Goal: Information Seeking & Learning: Learn about a topic

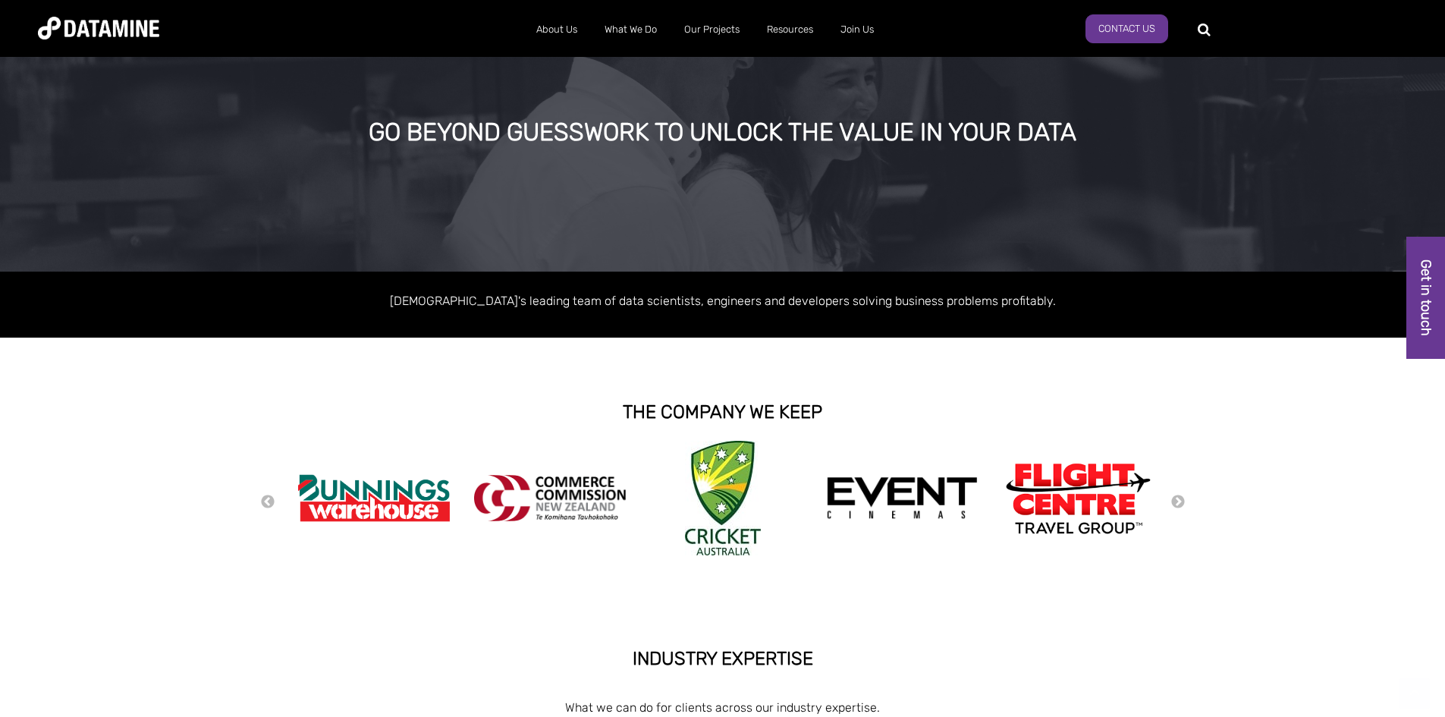
scroll to position [228, 0]
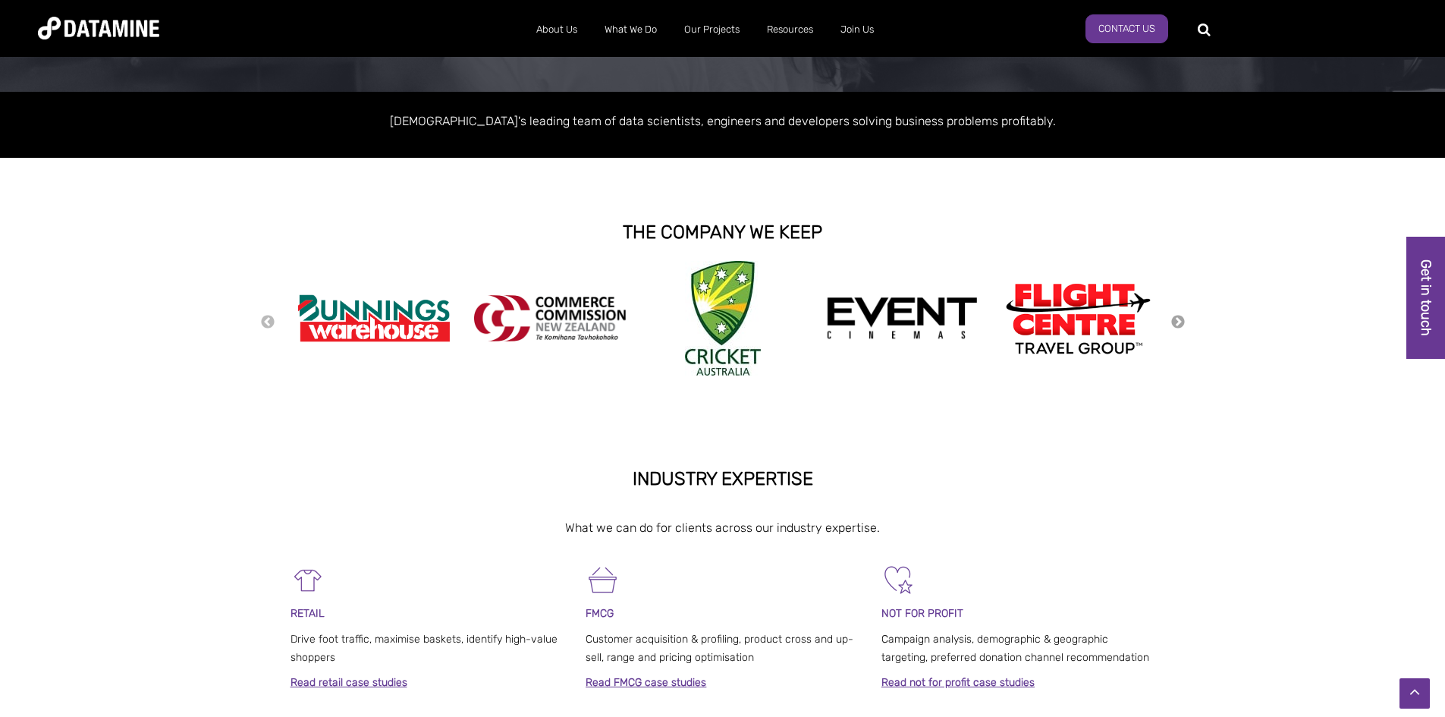
click at [1181, 326] on button "Next" at bounding box center [1178, 322] width 15 height 17
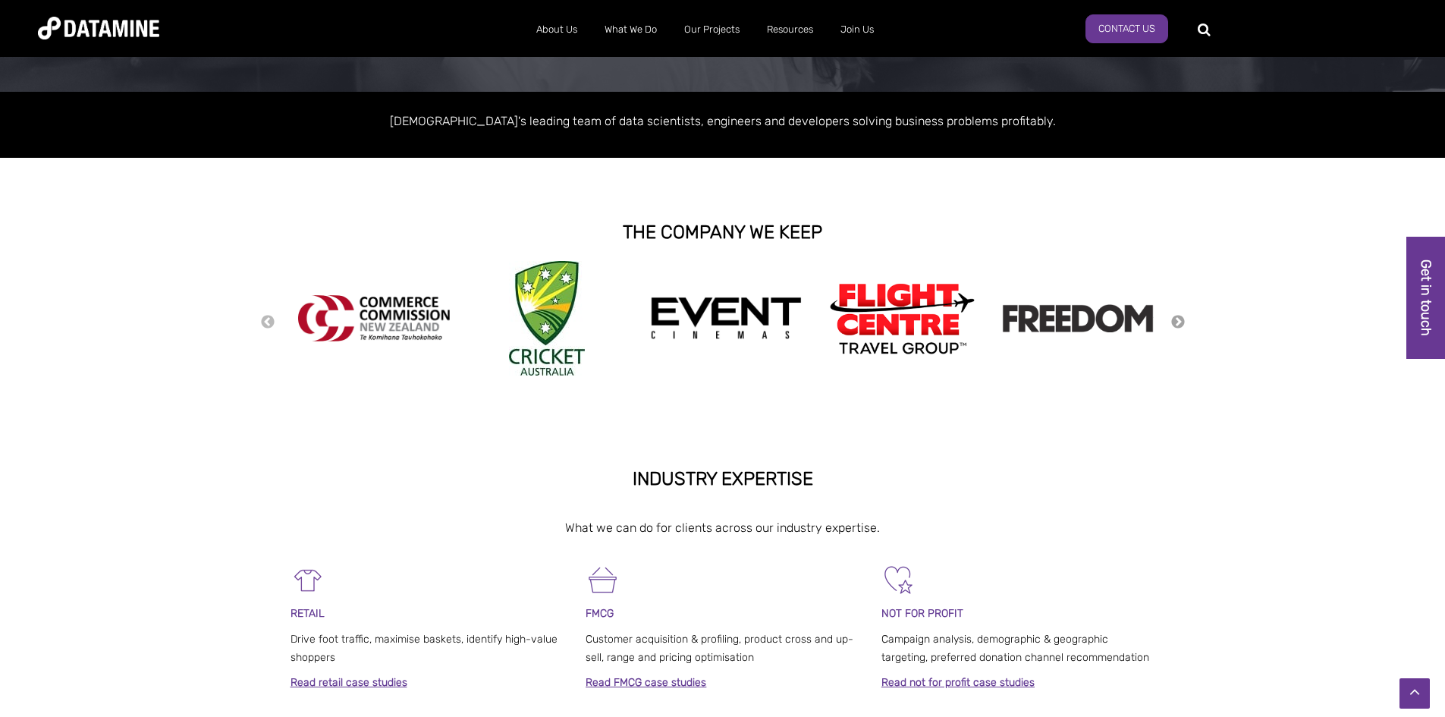
click at [1181, 322] on button "Next" at bounding box center [1178, 322] width 15 height 17
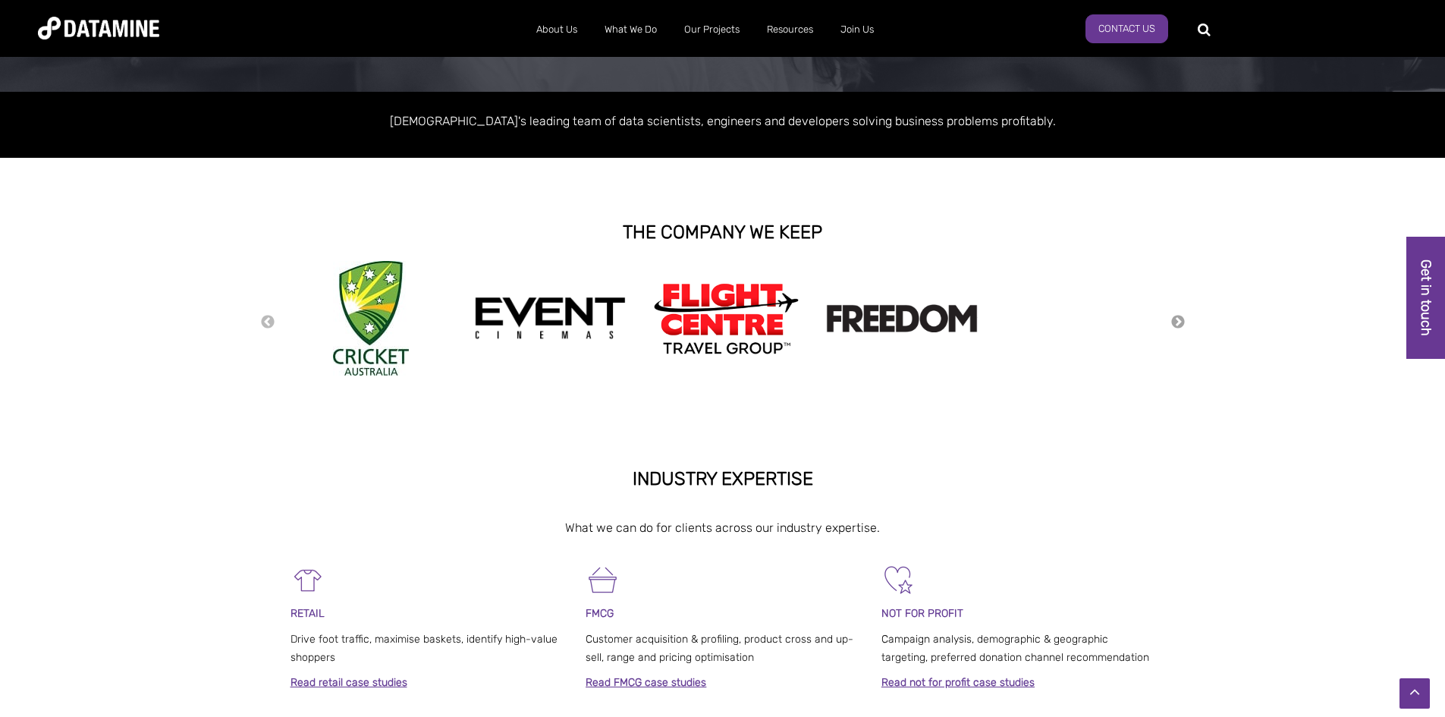
click at [1181, 321] on button "Next" at bounding box center [1178, 322] width 15 height 17
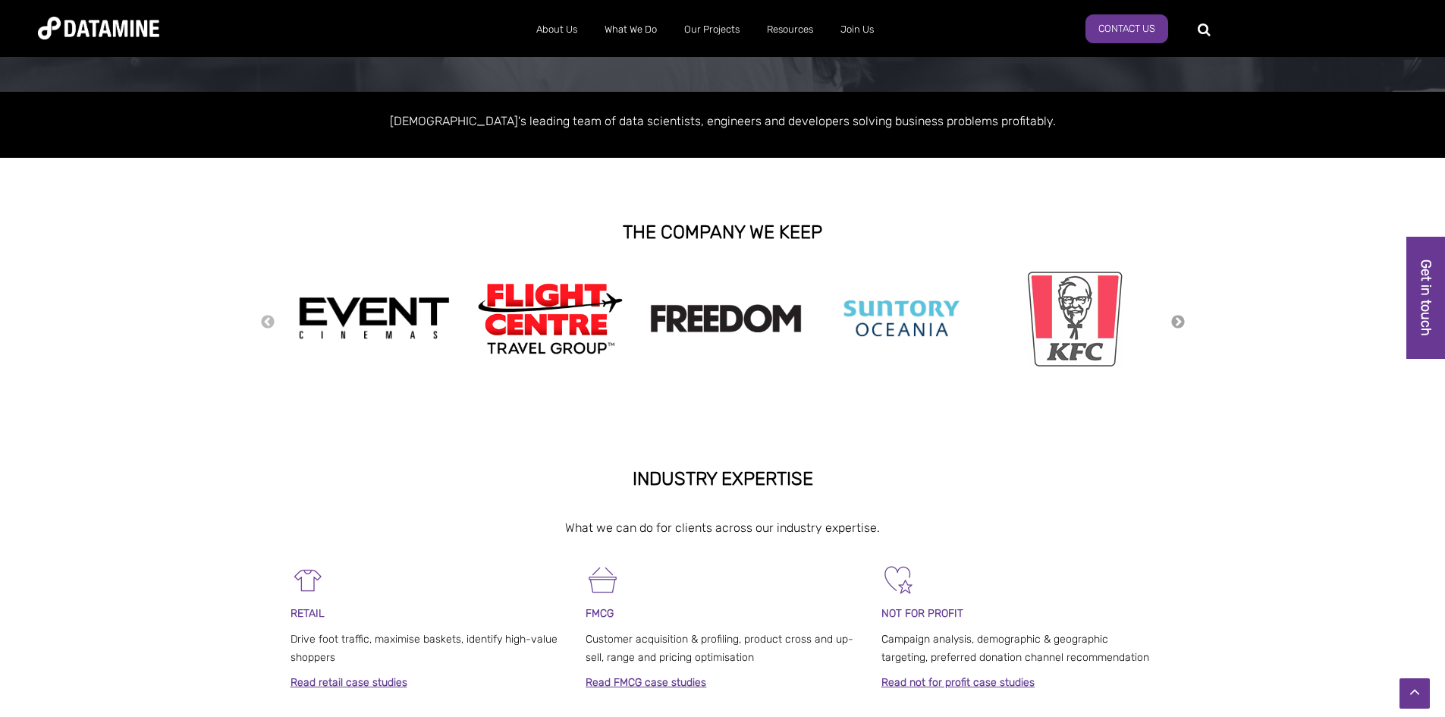
click at [1180, 321] on button "Next" at bounding box center [1178, 322] width 15 height 17
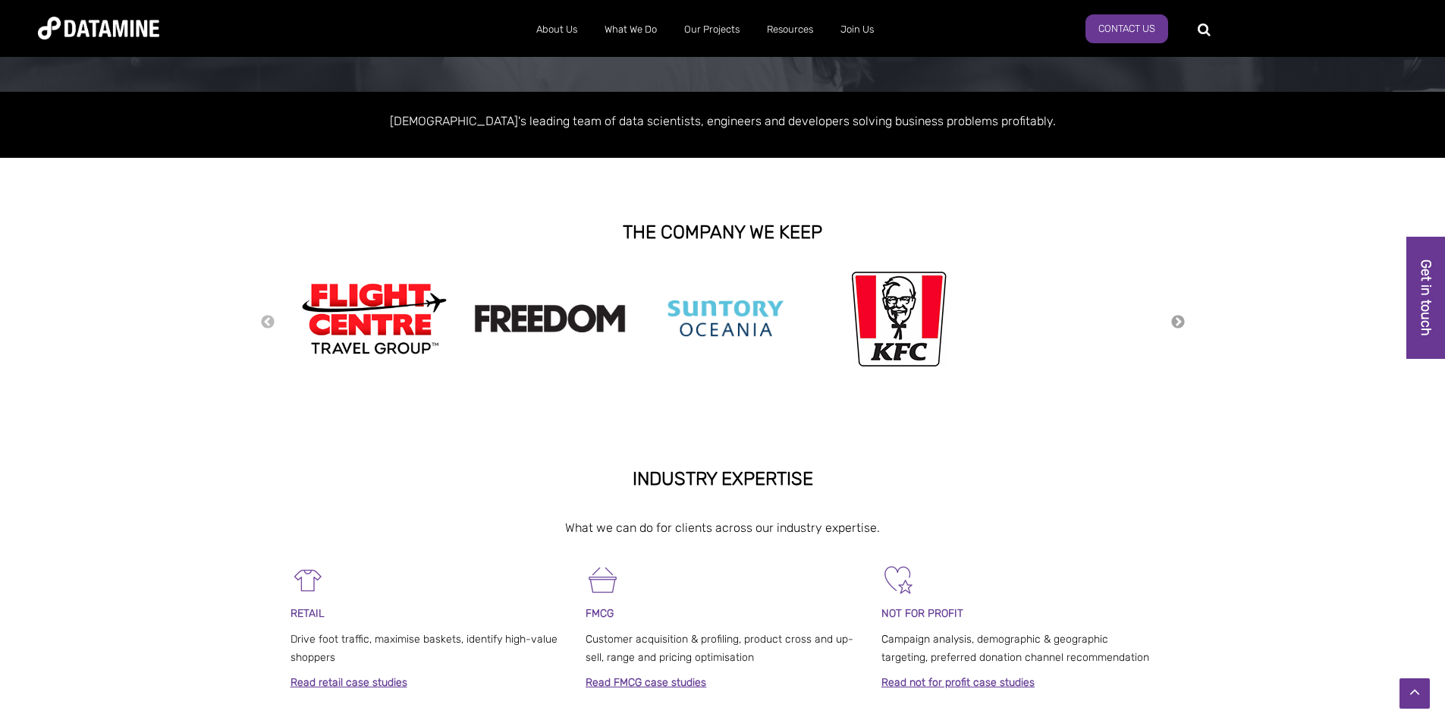
click at [1180, 315] on button "Next" at bounding box center [1178, 322] width 15 height 17
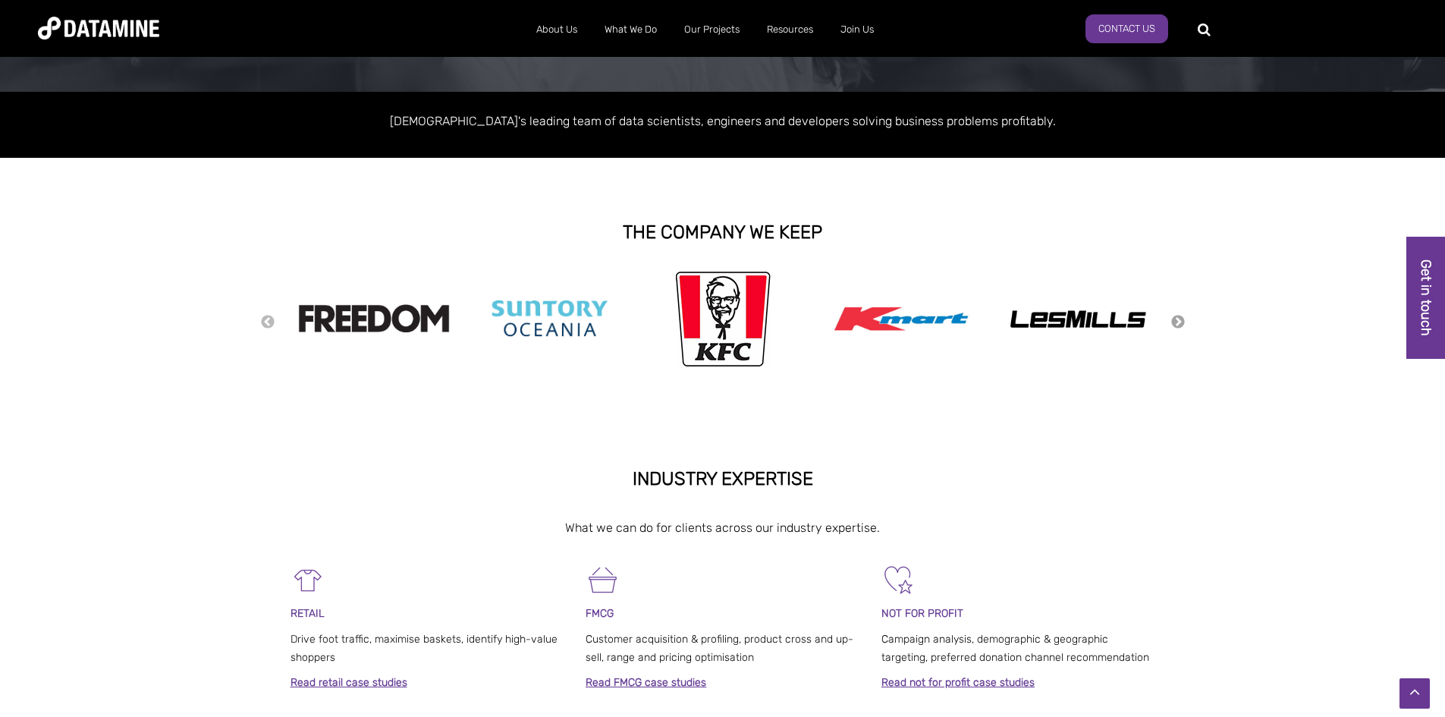
click at [1178, 314] on button "Next" at bounding box center [1178, 322] width 15 height 17
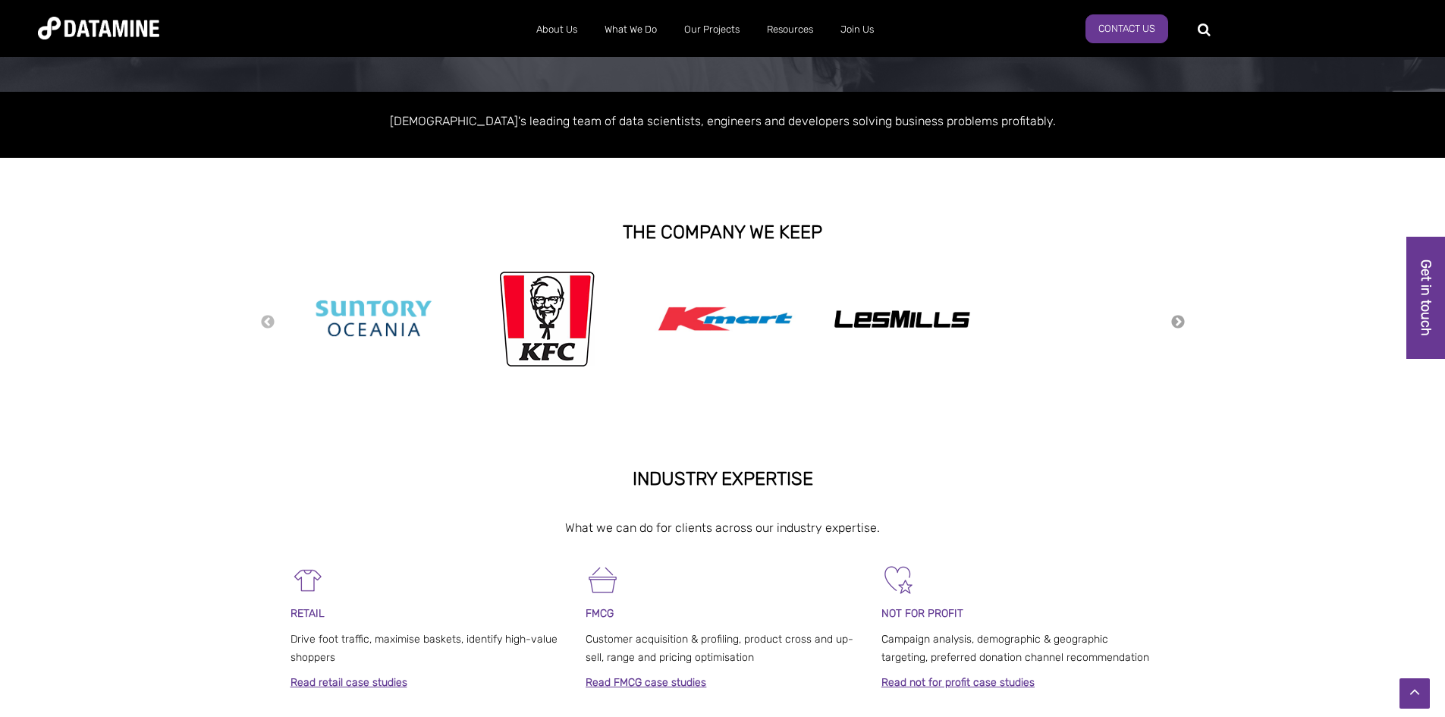
click at [1180, 314] on button "Next" at bounding box center [1178, 322] width 15 height 17
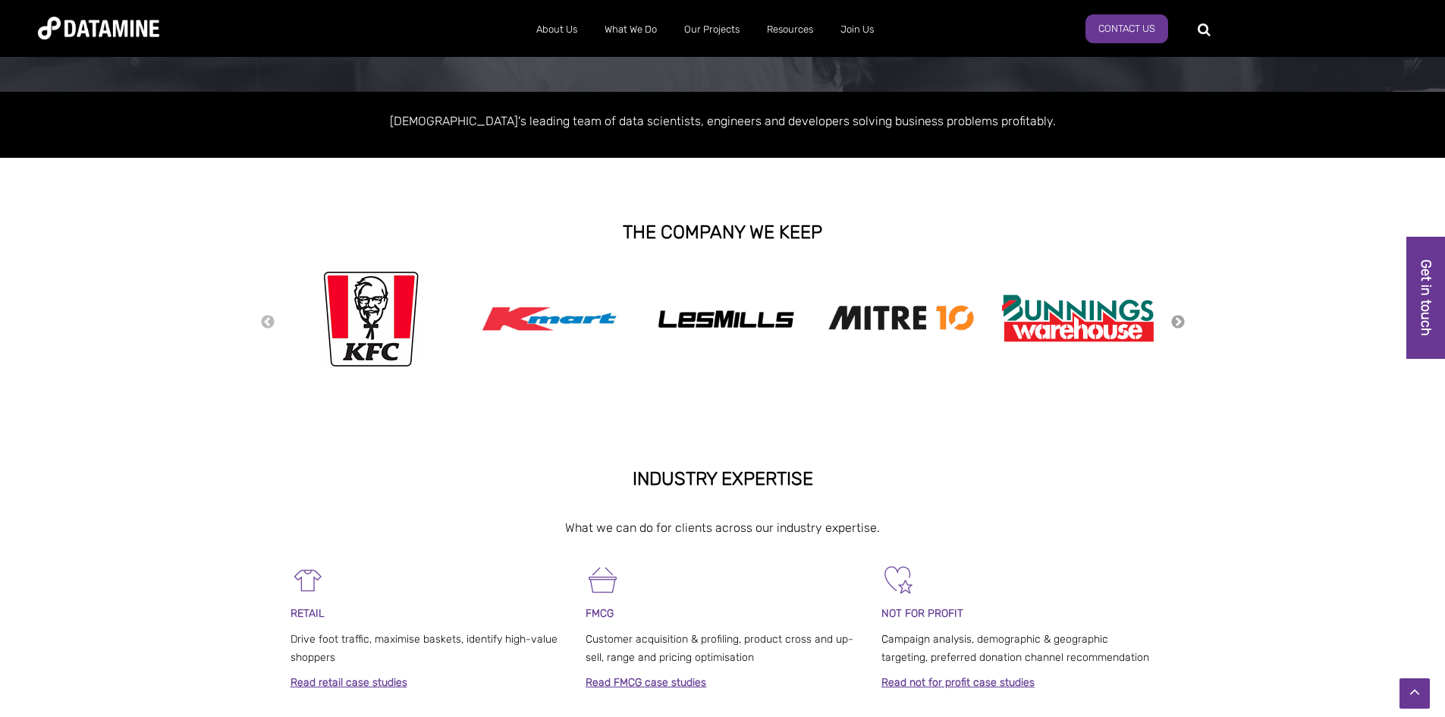
click at [1180, 314] on button "Next" at bounding box center [1178, 322] width 15 height 17
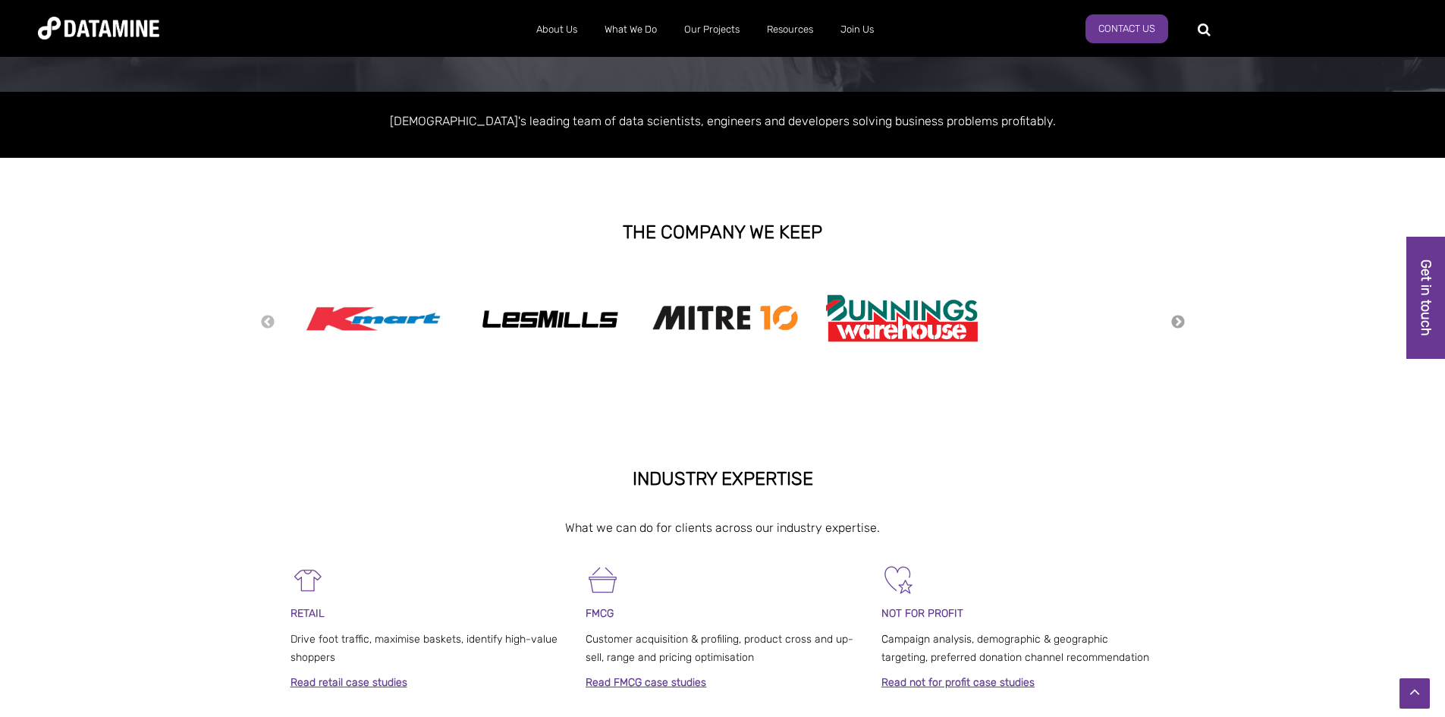
click at [1180, 314] on button "Next" at bounding box center [1178, 322] width 15 height 17
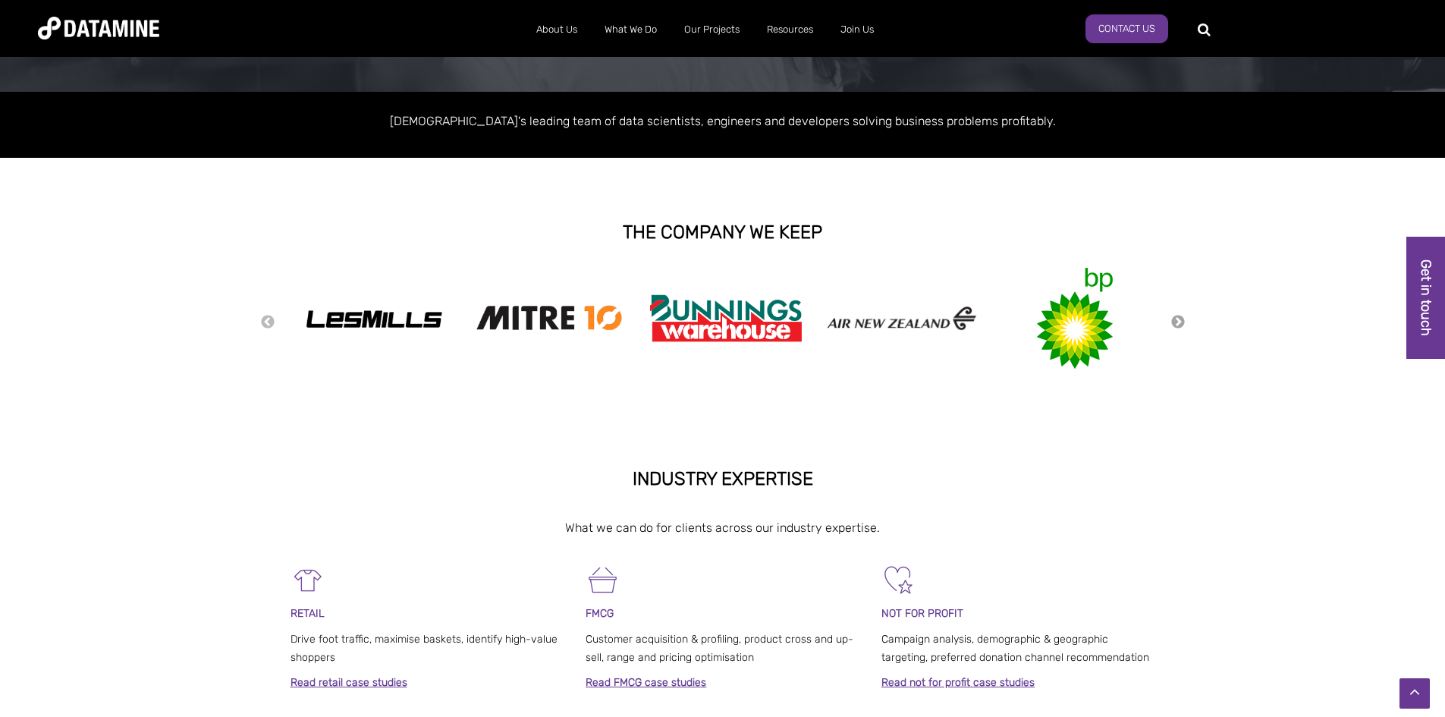
click at [1180, 314] on button "Next" at bounding box center [1178, 322] width 15 height 17
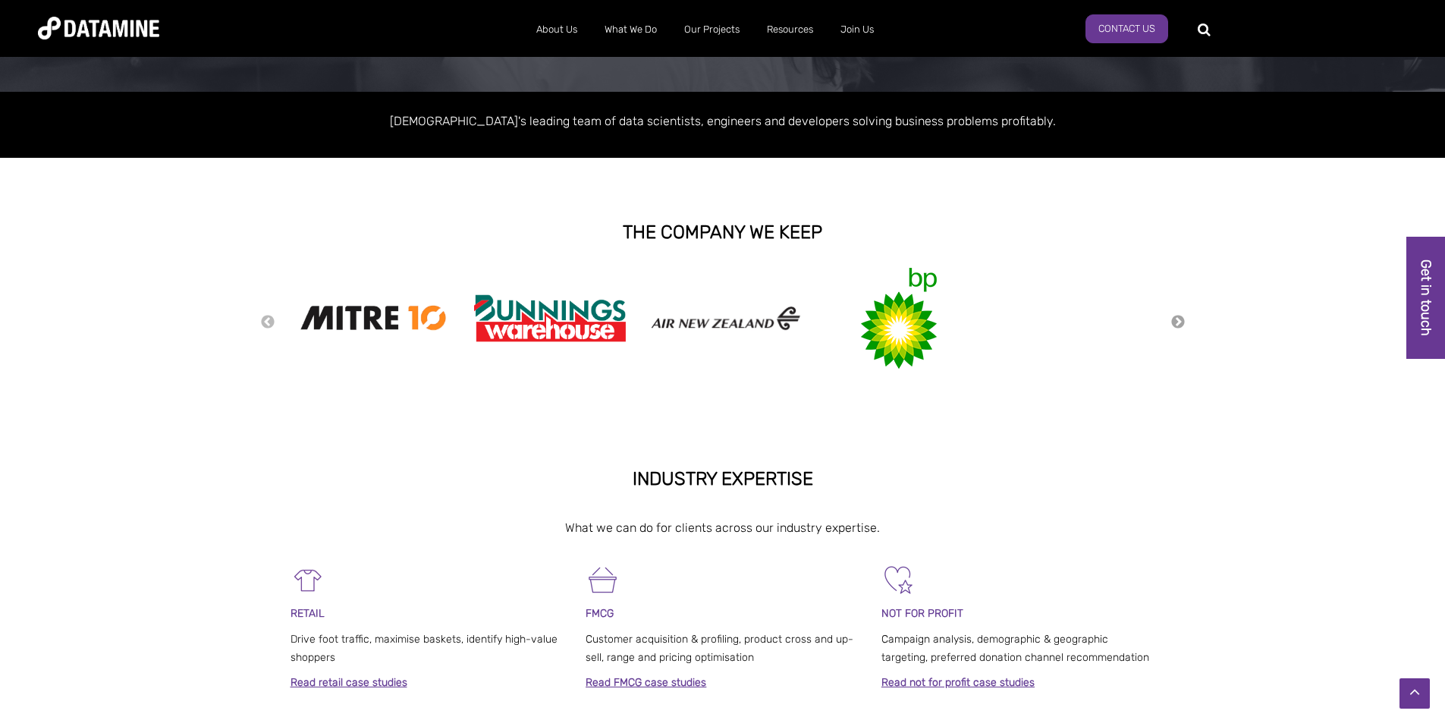
click at [1180, 314] on button "Next" at bounding box center [1178, 322] width 15 height 17
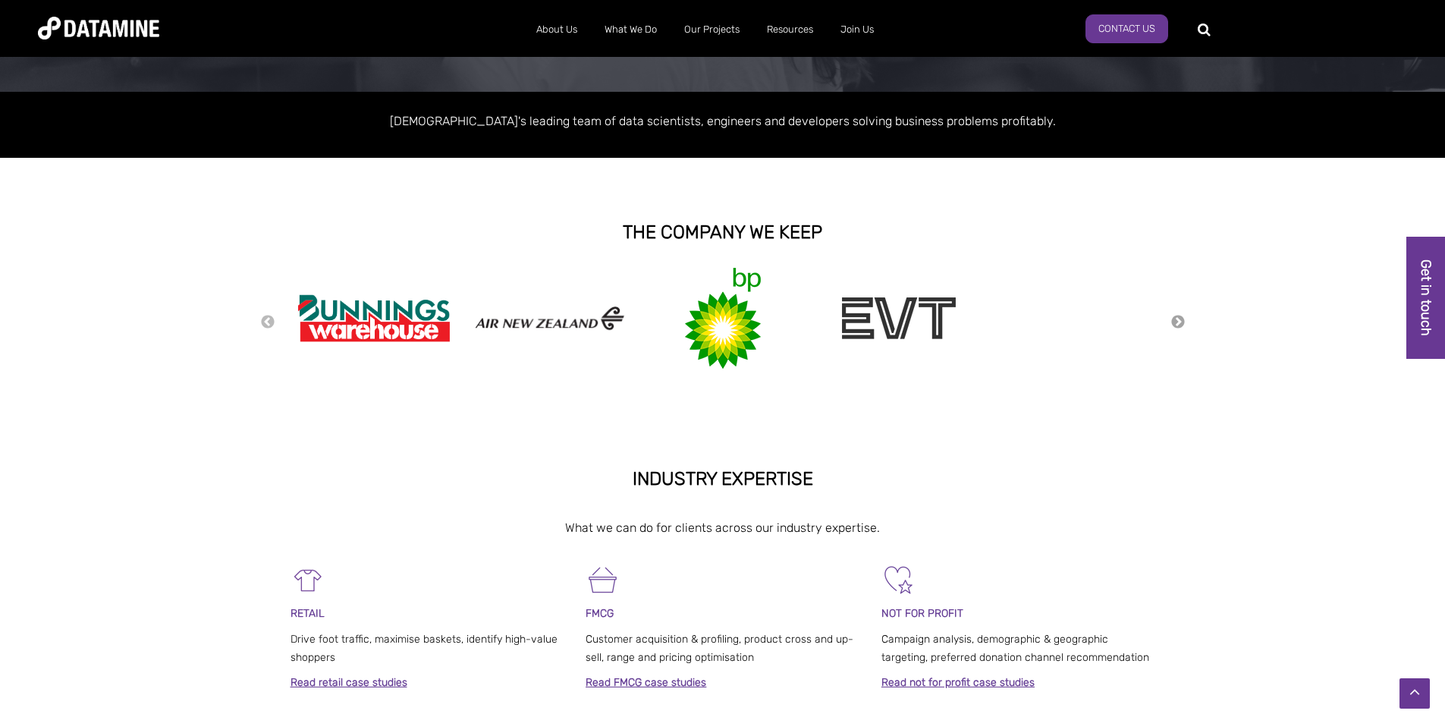
click at [1180, 314] on button "Next" at bounding box center [1178, 322] width 15 height 17
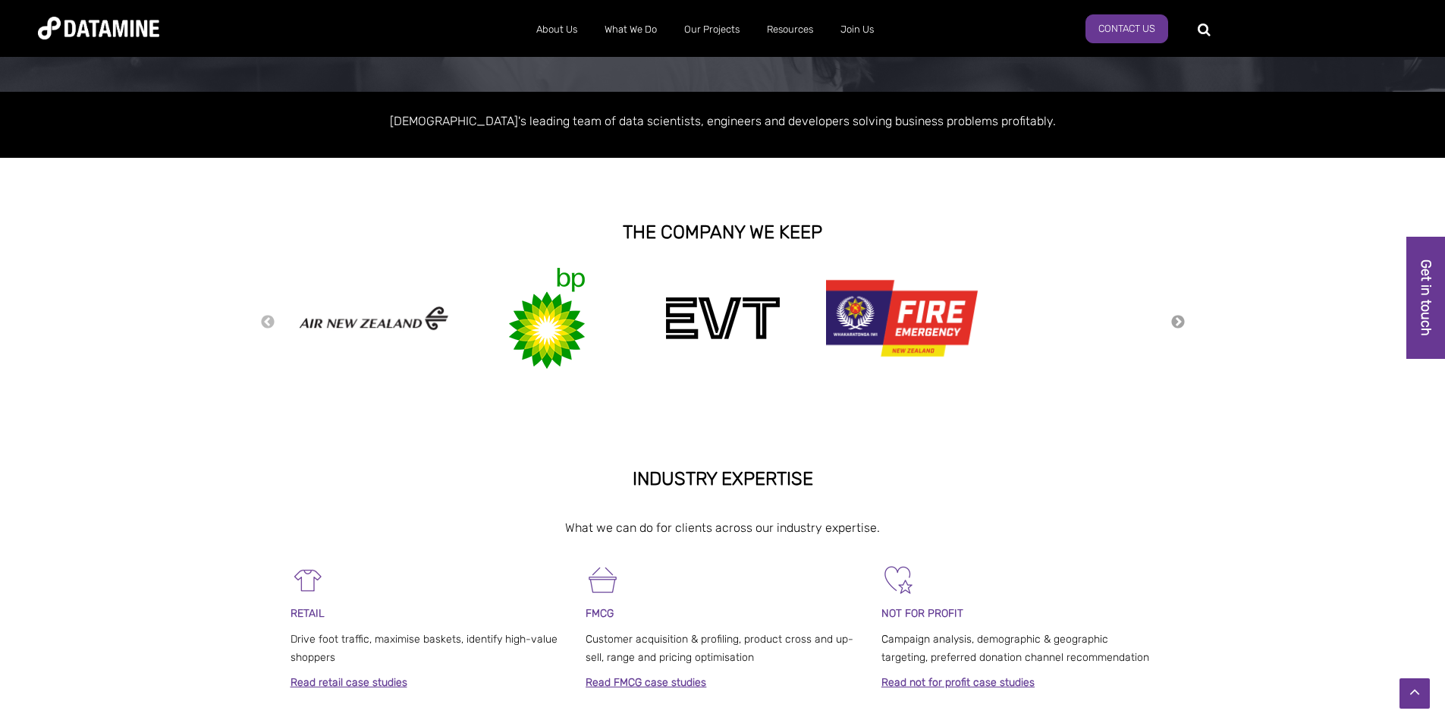
click at [1180, 314] on button "Next" at bounding box center [1178, 322] width 15 height 17
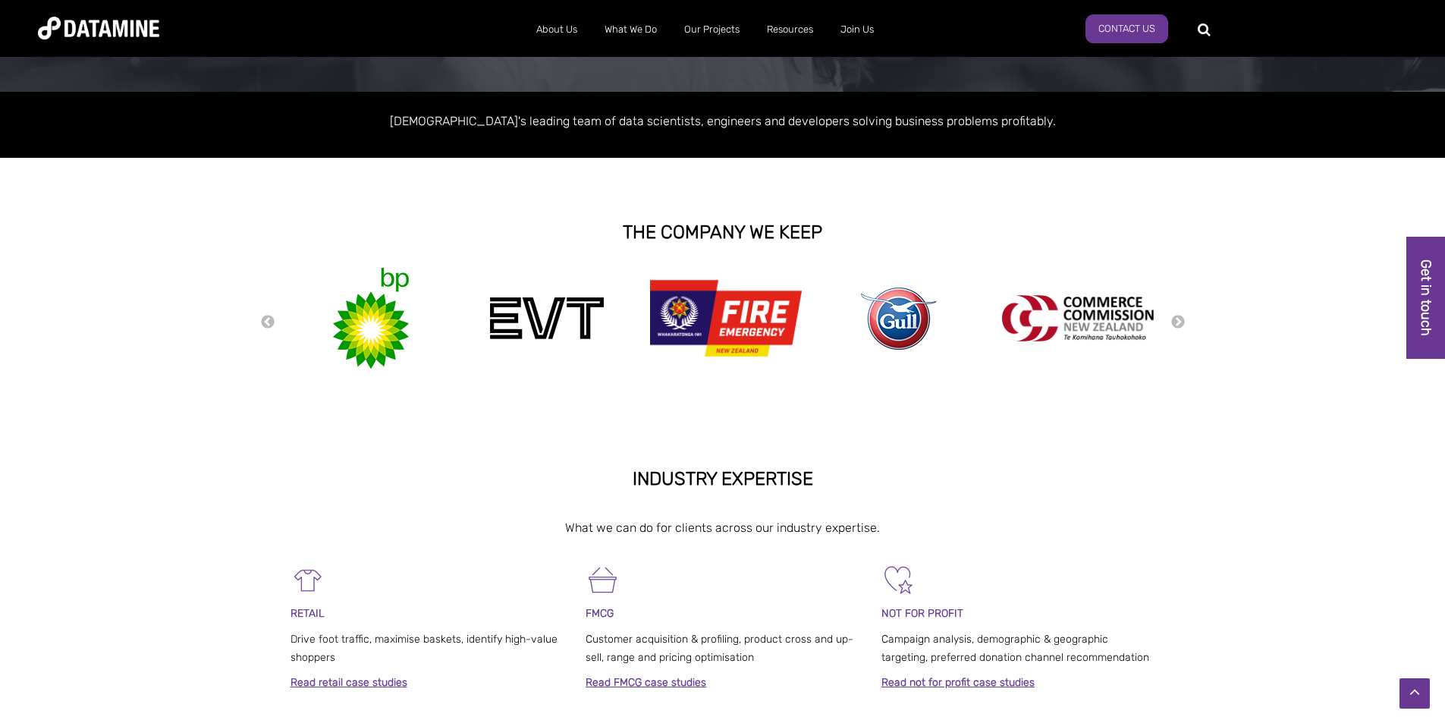
click at [1178, 311] on div "Previous Next" at bounding box center [723, 321] width 926 height 121
click at [1178, 313] on div "Previous Next" at bounding box center [723, 321] width 926 height 121
click at [1178, 314] on button "Next" at bounding box center [1178, 322] width 15 height 17
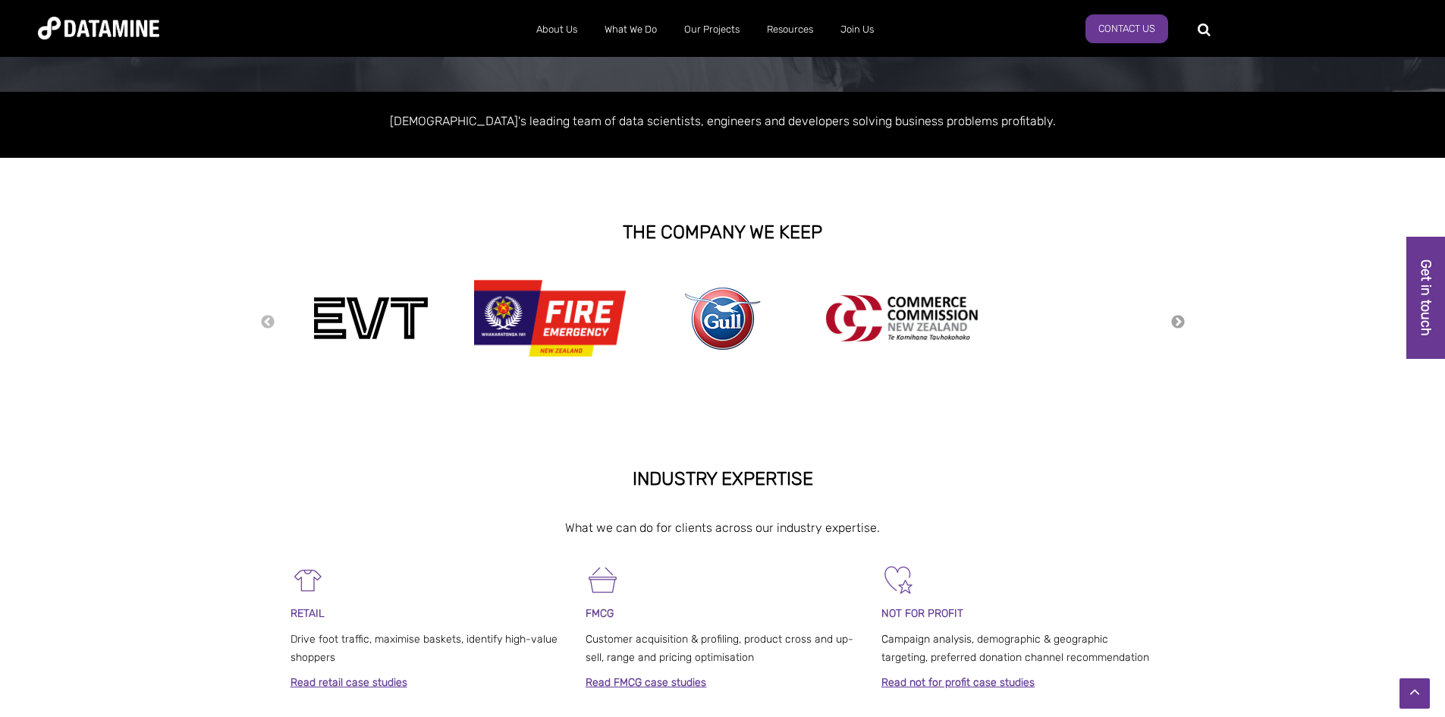
click at [1178, 321] on button "Next" at bounding box center [1178, 322] width 15 height 17
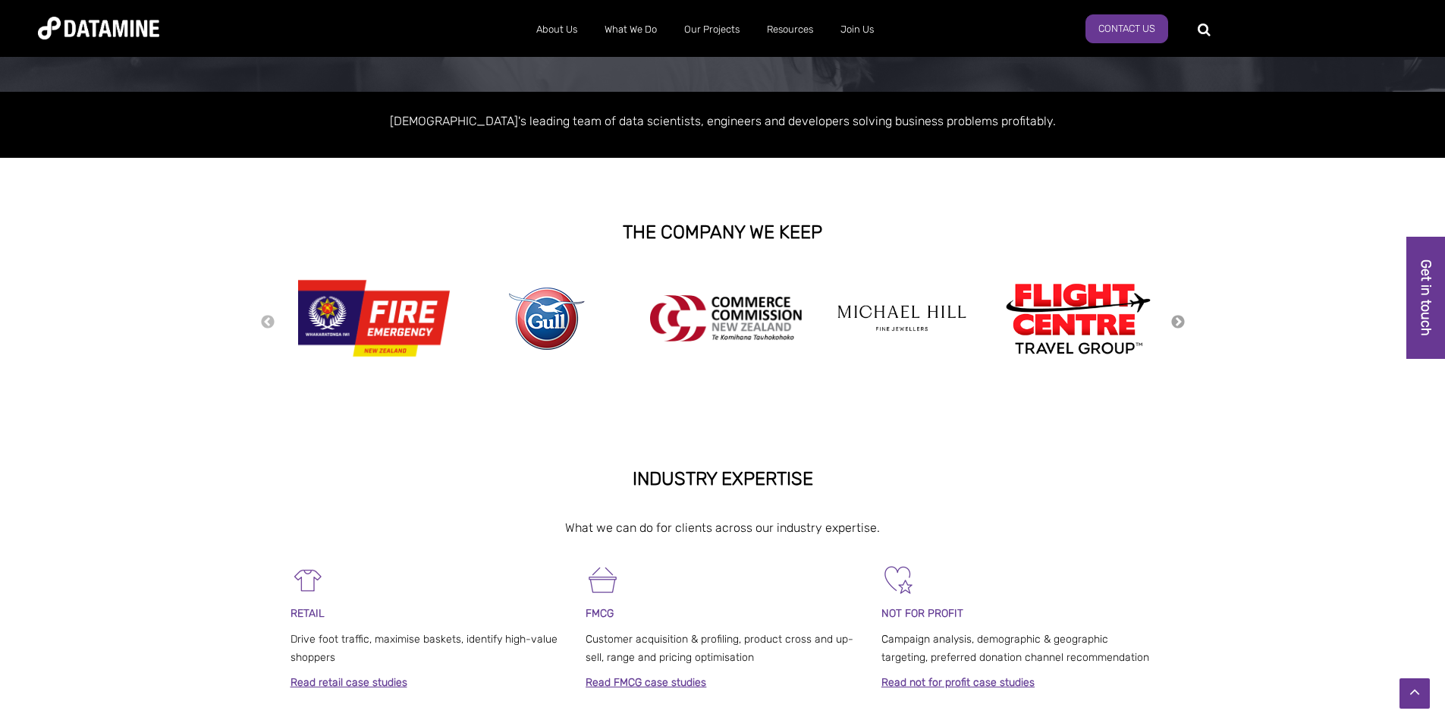
click at [1175, 322] on button "Next" at bounding box center [1178, 322] width 15 height 17
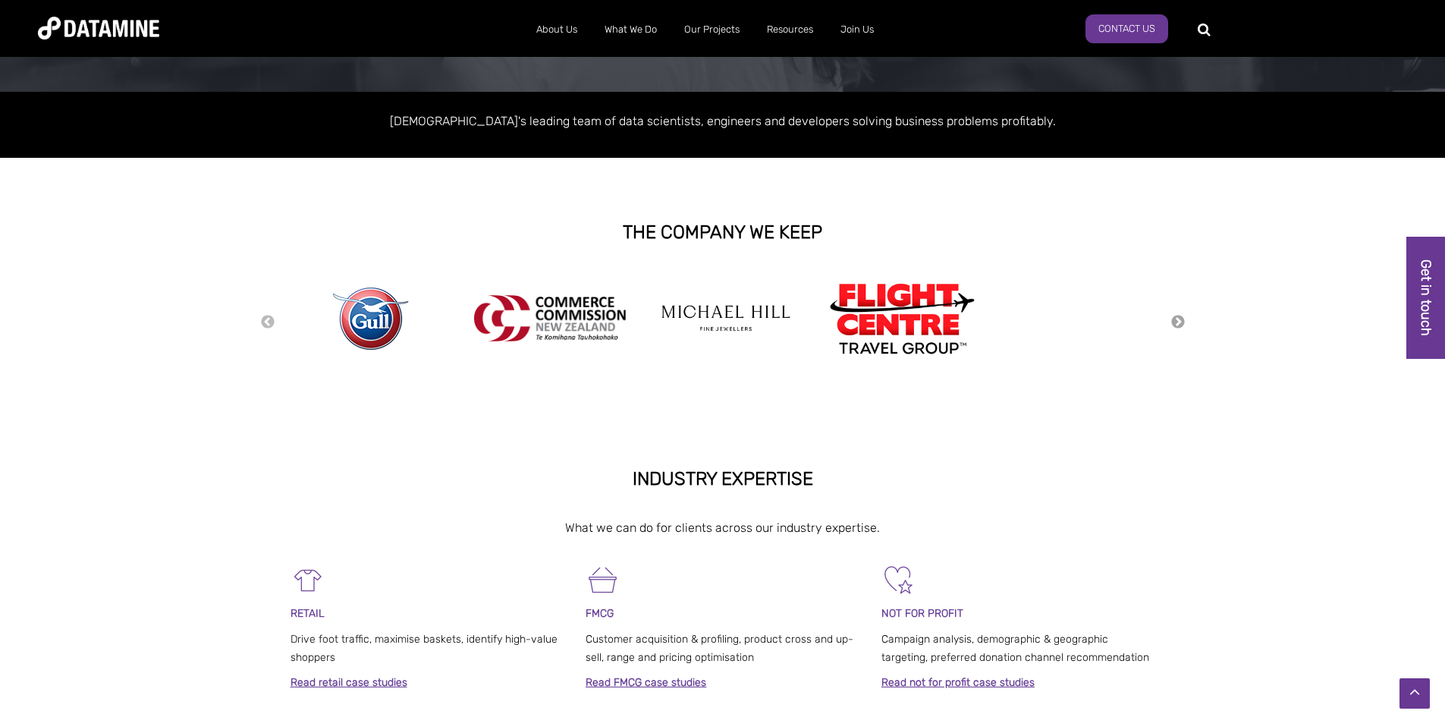
click at [1175, 322] on button "Next" at bounding box center [1178, 322] width 15 height 17
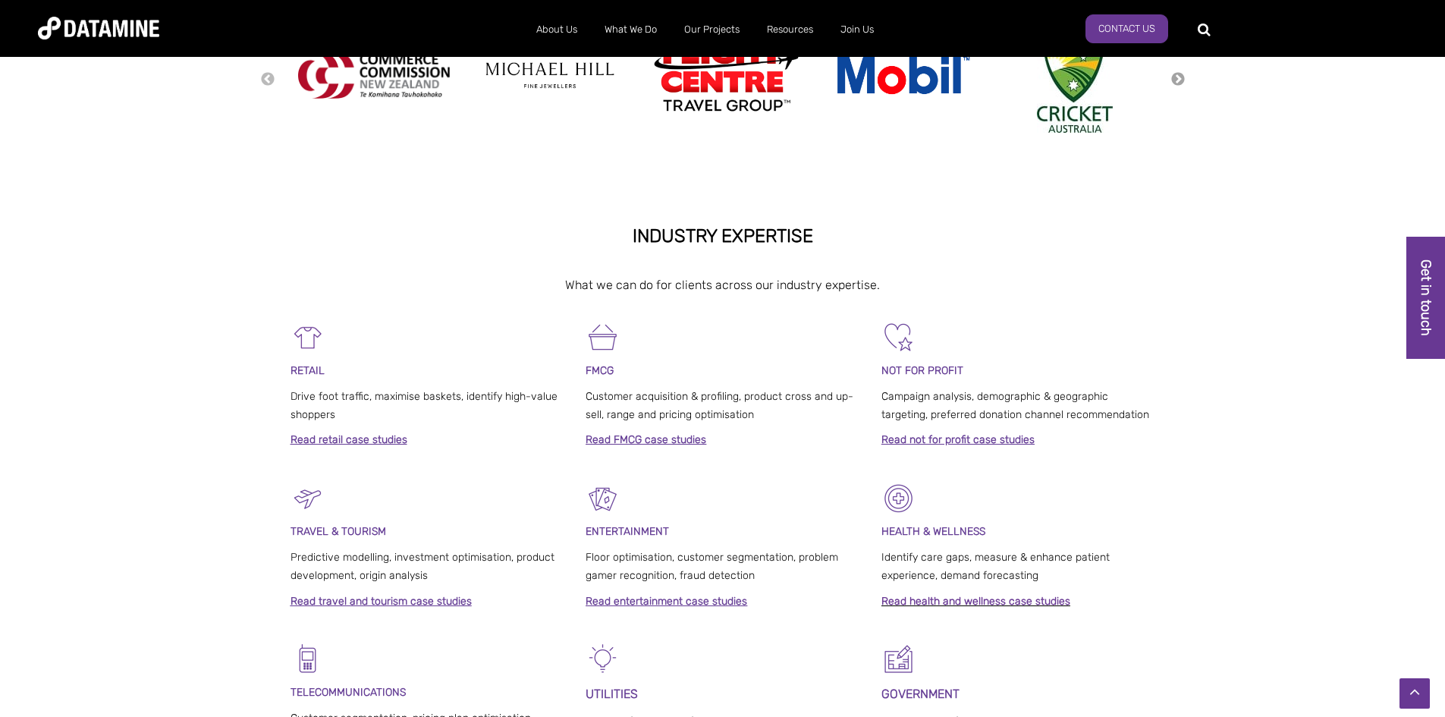
scroll to position [531, 0]
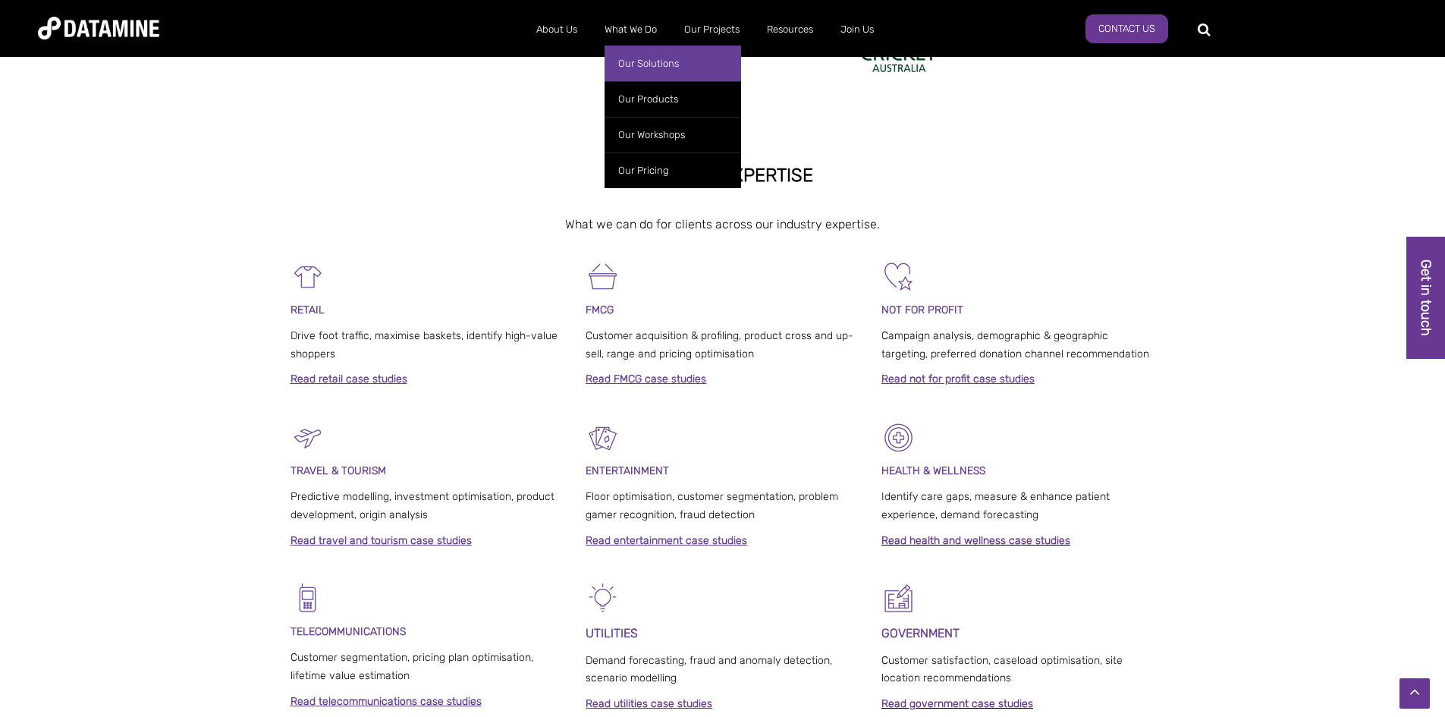
click at [659, 64] on link "Our Solutions" at bounding box center [673, 64] width 137 height 36
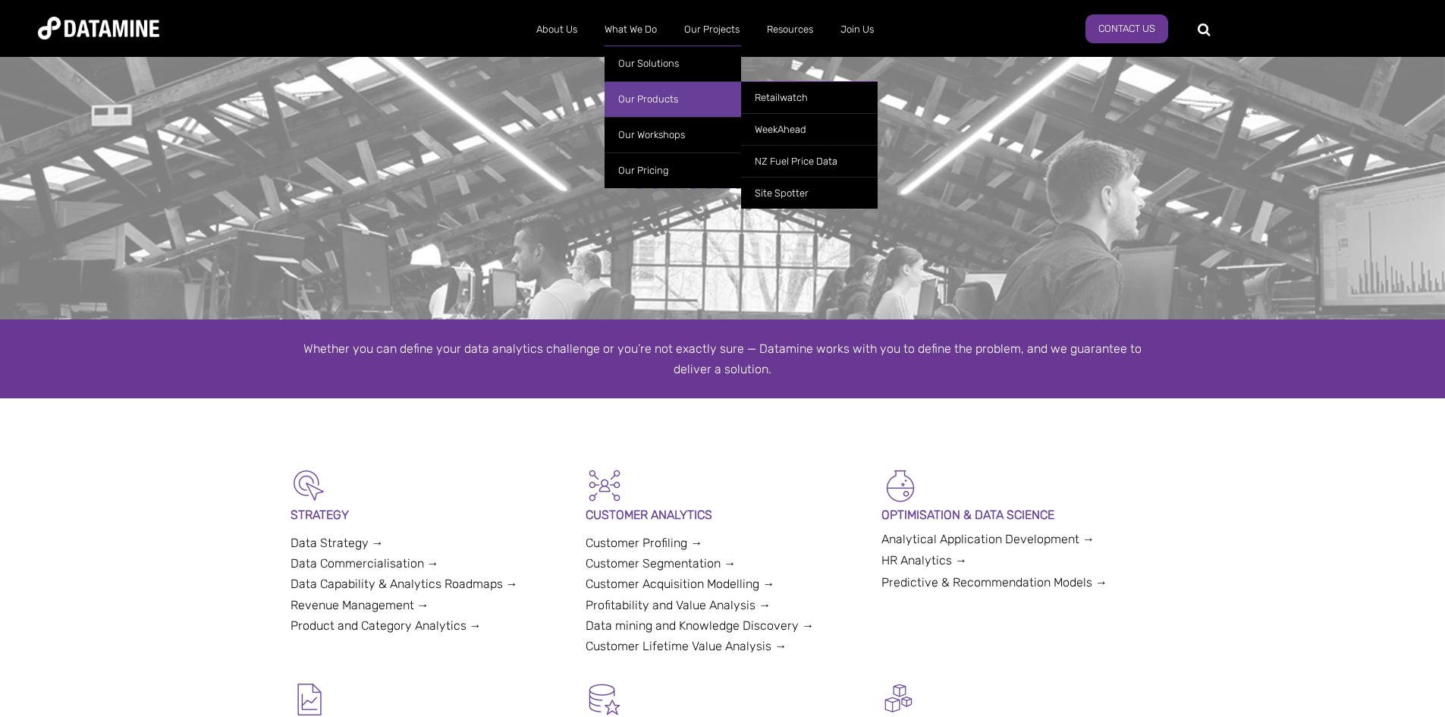
click at [657, 103] on link "Our Products" at bounding box center [673, 99] width 137 height 36
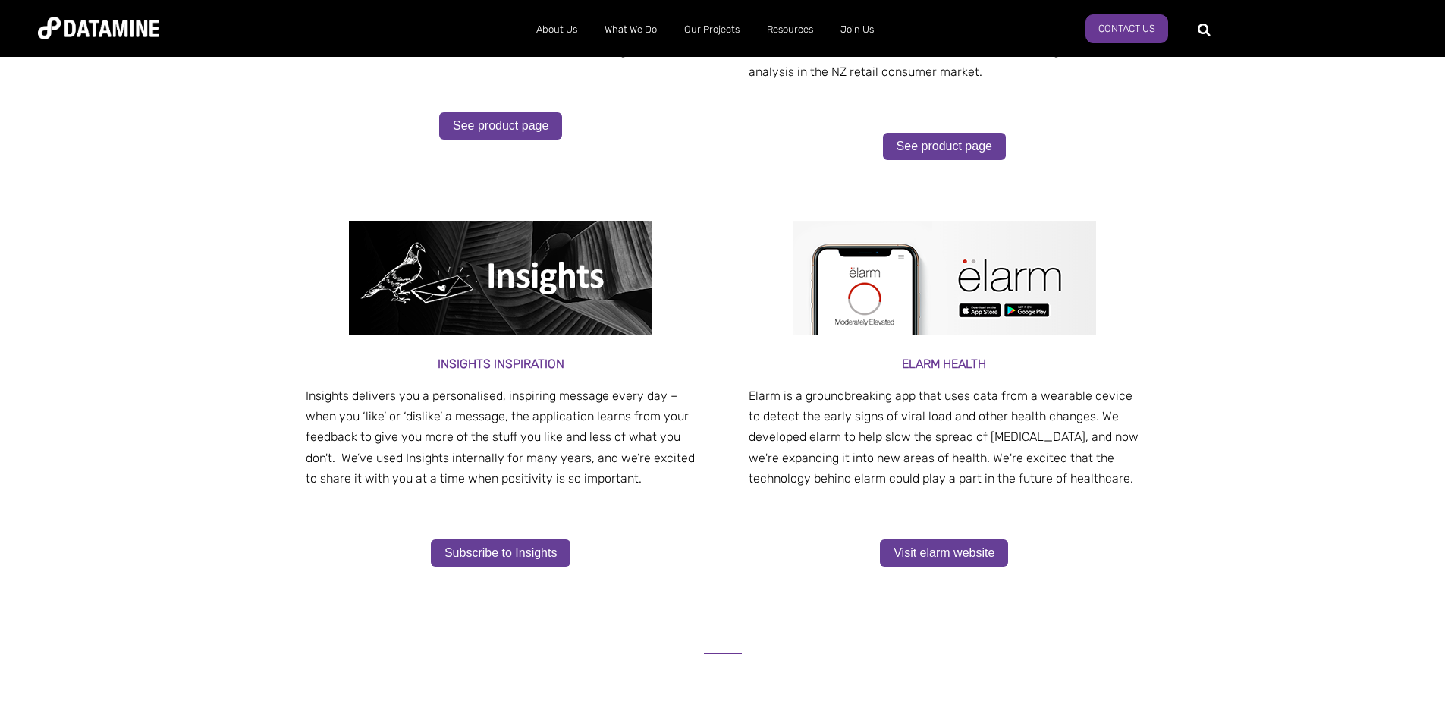
scroll to position [683, 0]
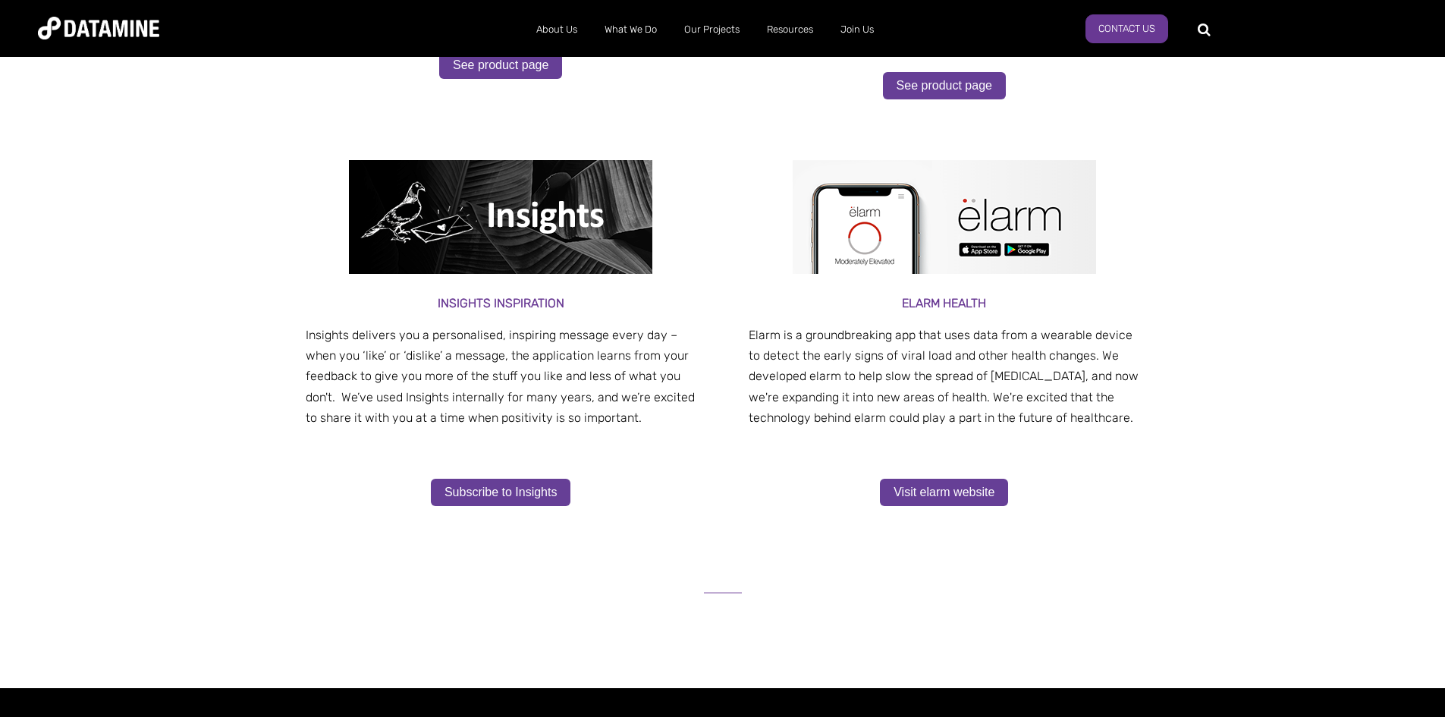
click at [980, 307] on h3 "elarm health" at bounding box center [944, 303] width 391 height 20
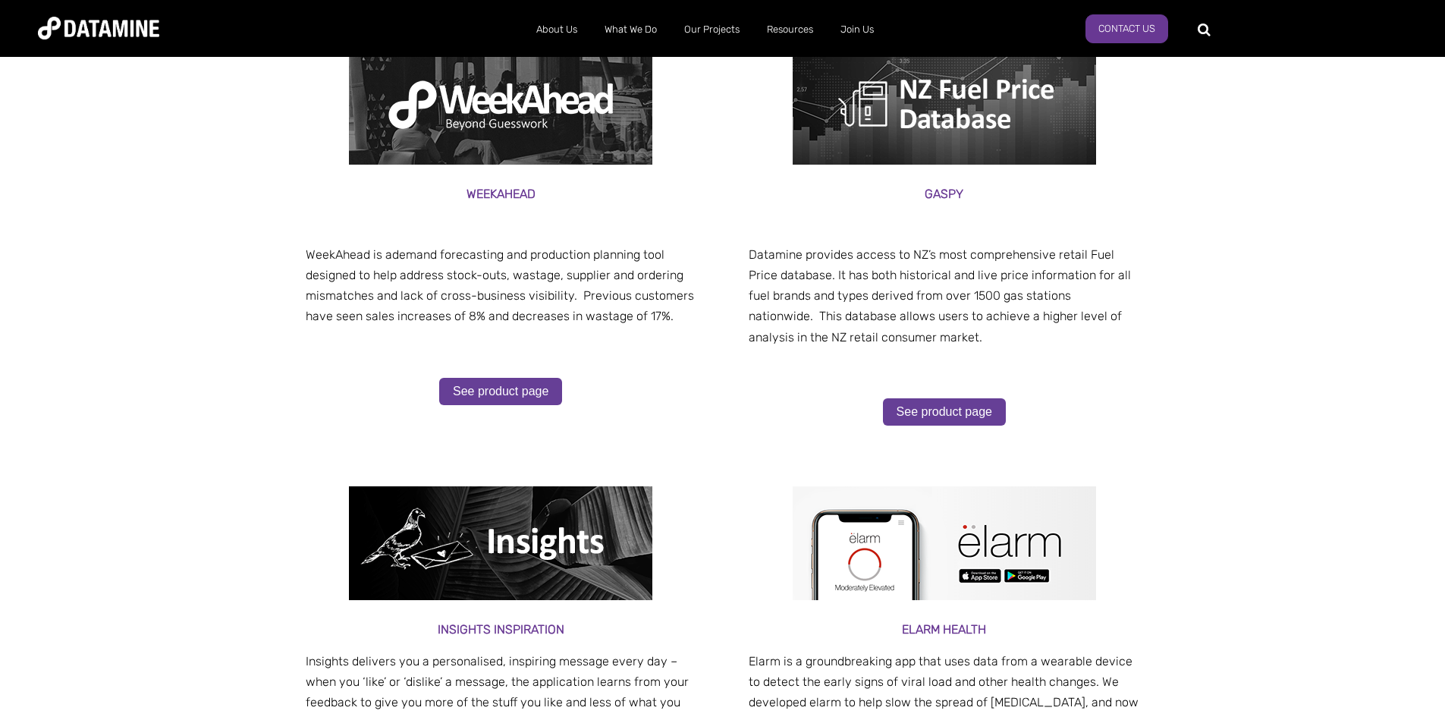
scroll to position [228, 0]
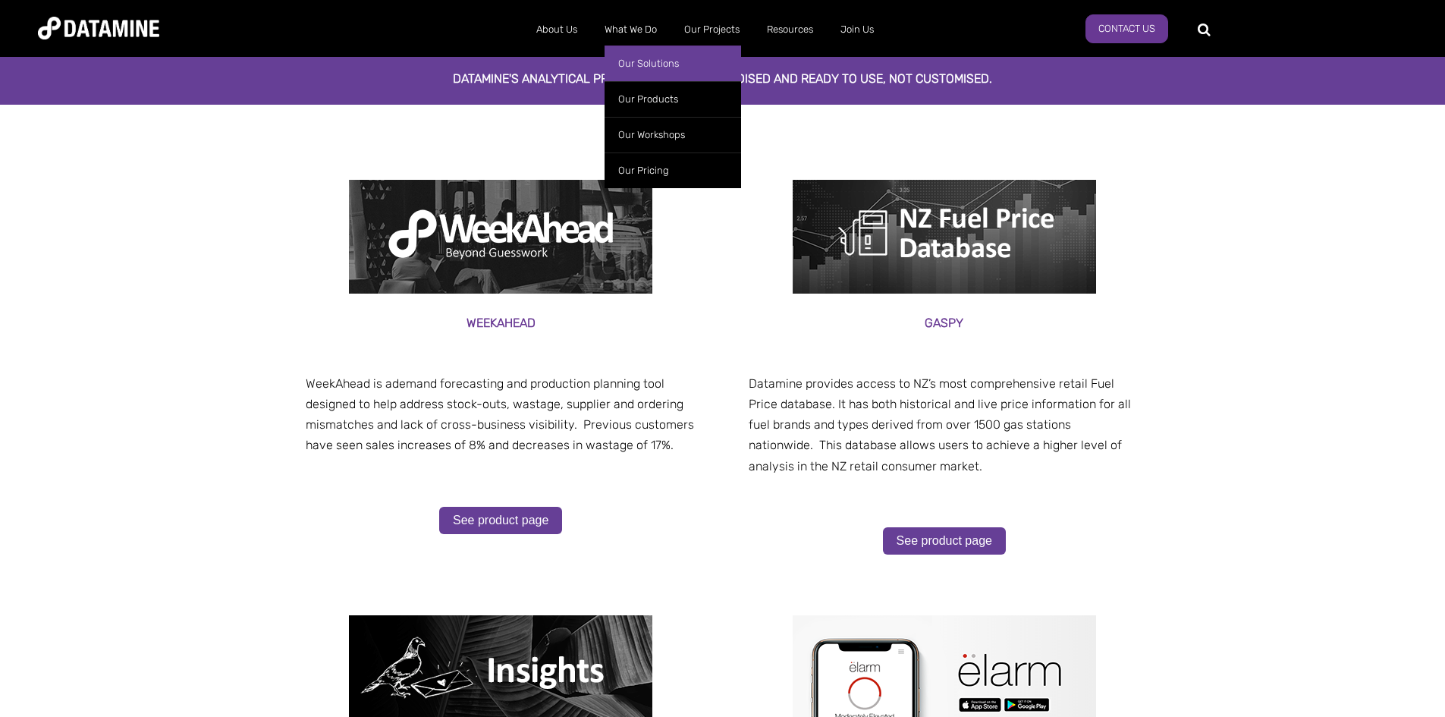
click at [643, 58] on link "Our Solutions" at bounding box center [673, 64] width 137 height 36
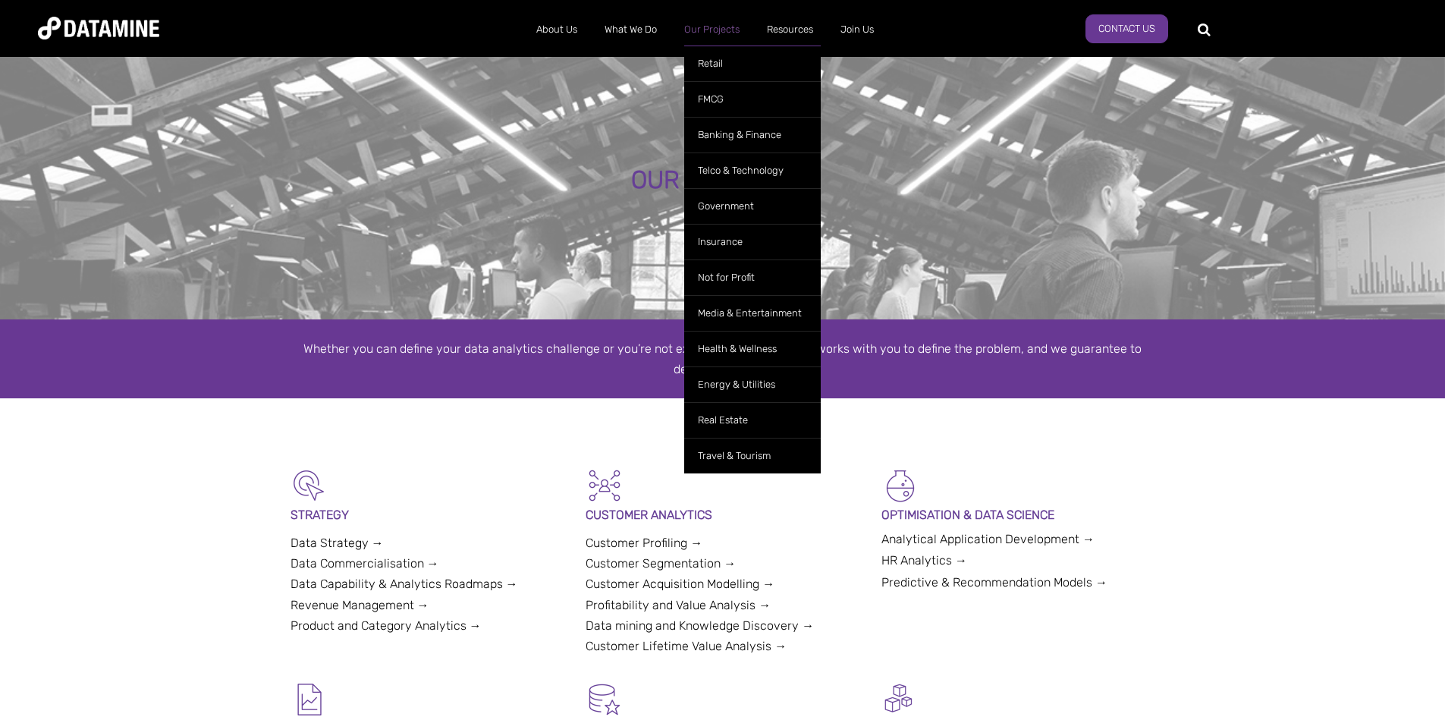
click at [719, 33] on link "Our Projects" at bounding box center [712, 29] width 83 height 39
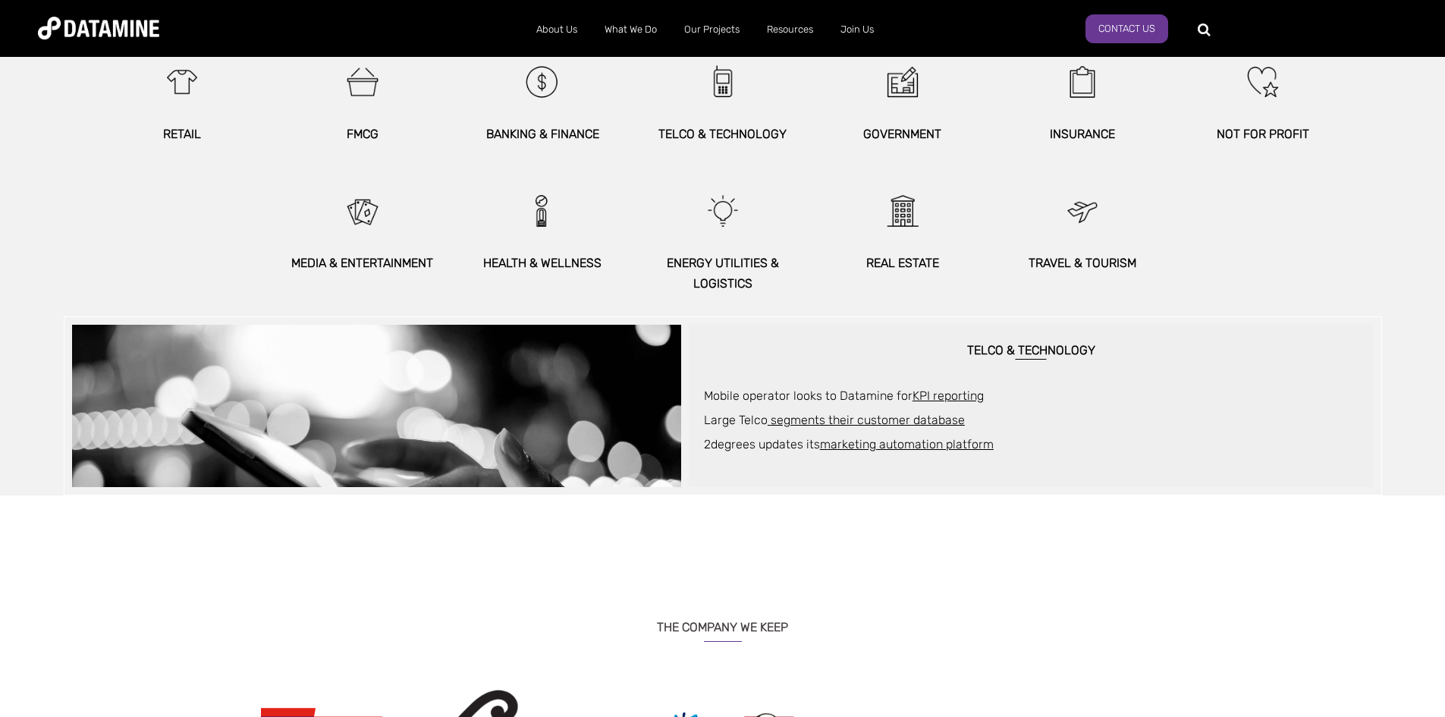
scroll to position [911, 0]
